Goal: Find specific page/section: Find specific page/section

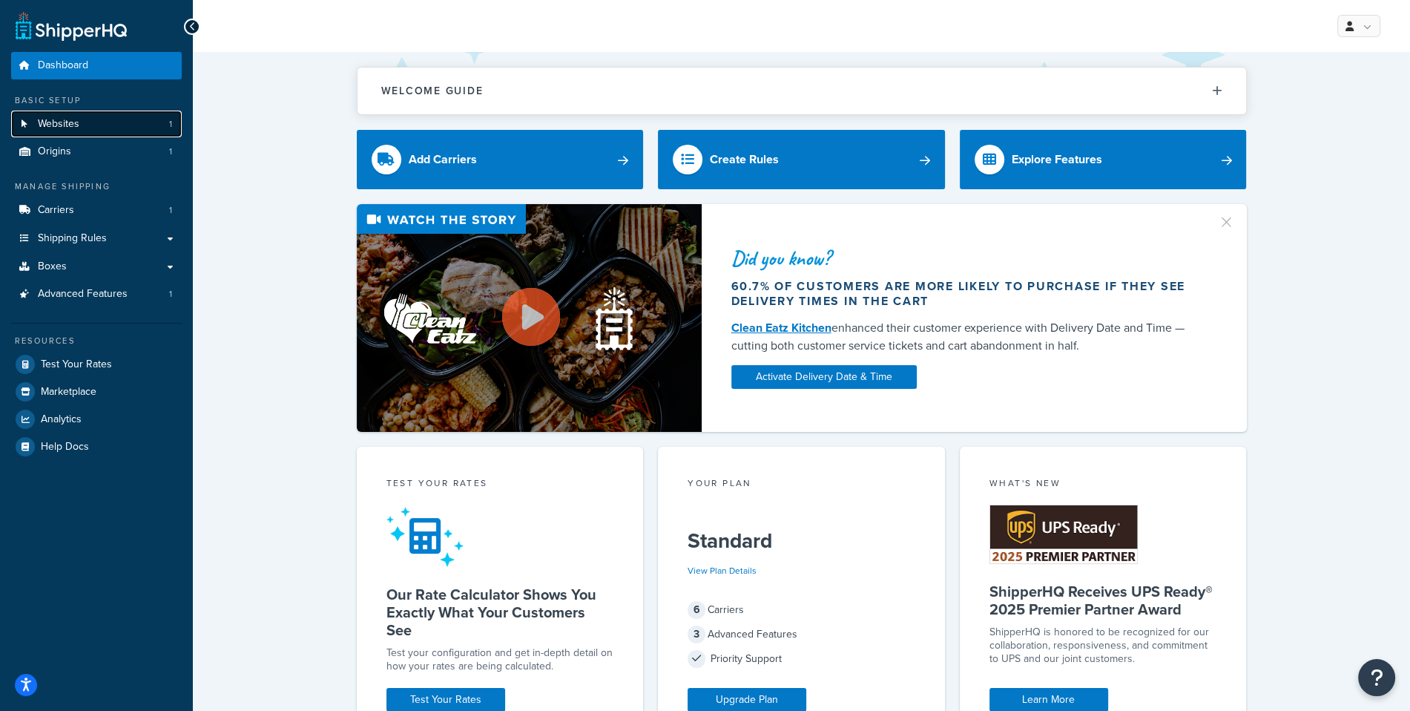
click at [107, 133] on link "Websites 1" at bounding box center [96, 124] width 171 height 27
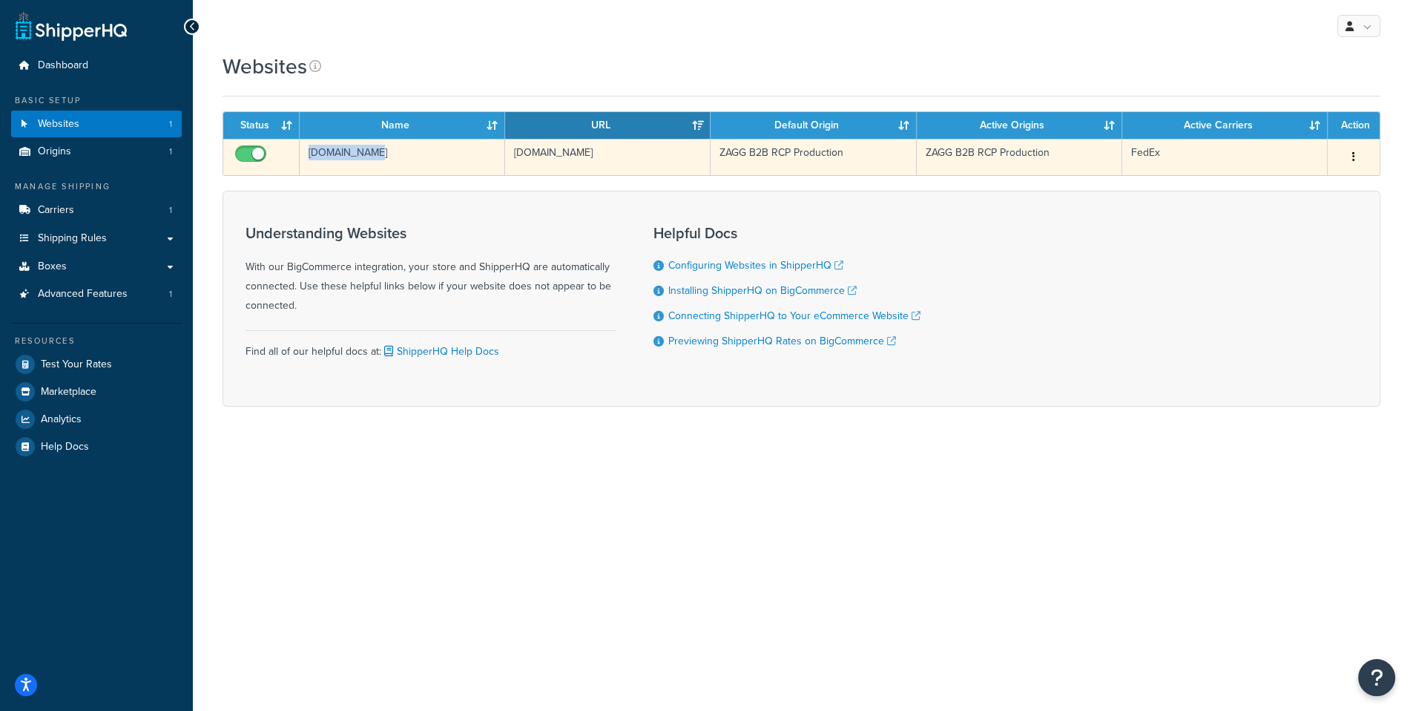
drag, startPoint x: 303, startPoint y: 151, endPoint x: 389, endPoint y: 155, distance: 86.1
click at [389, 155] on td "b2b.zagg.com" at bounding box center [402, 157] width 205 height 36
copy td "b2b.zagg.com"
